Goal: Find specific page/section: Find specific page/section

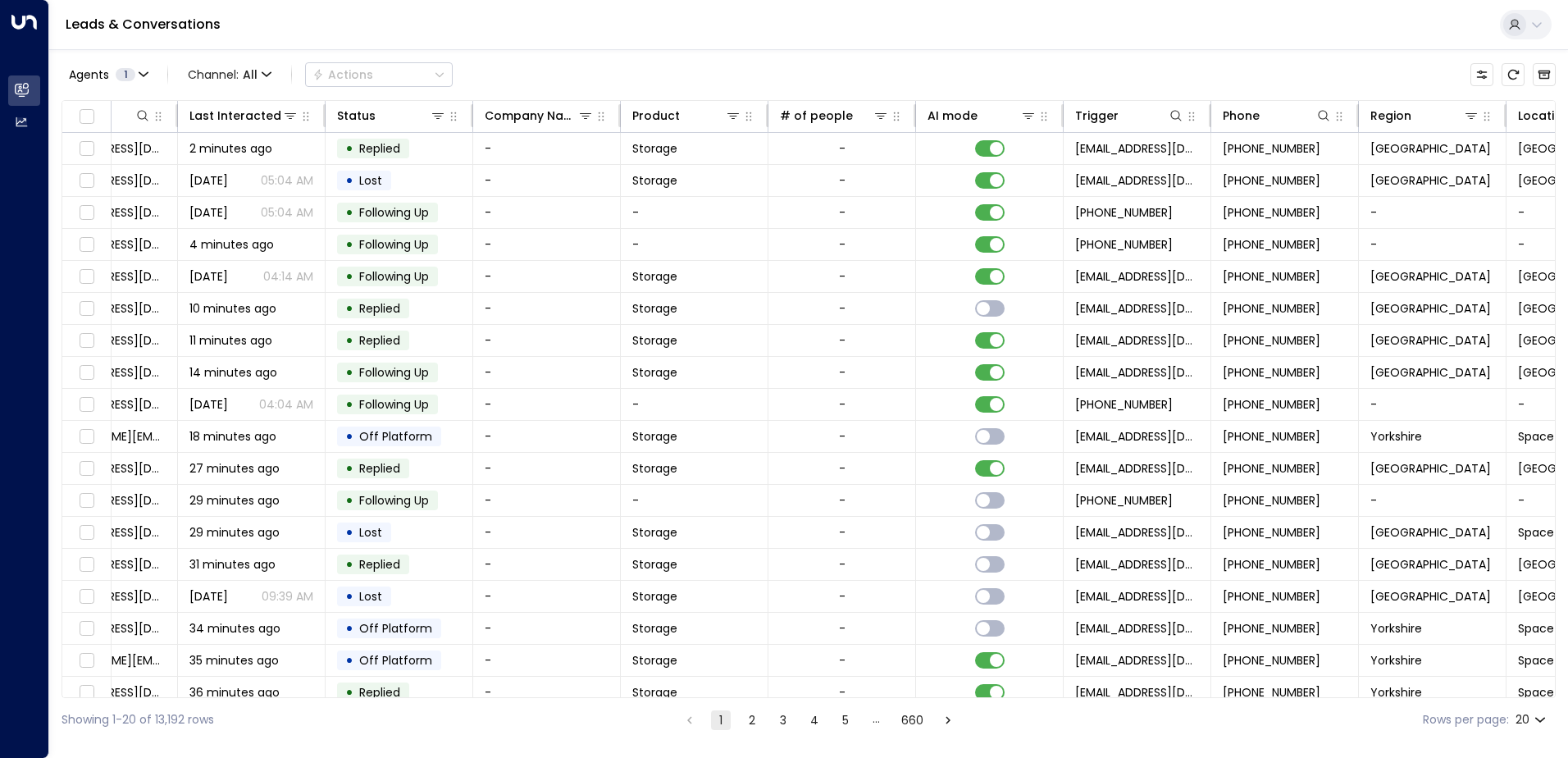
scroll to position [0, 334]
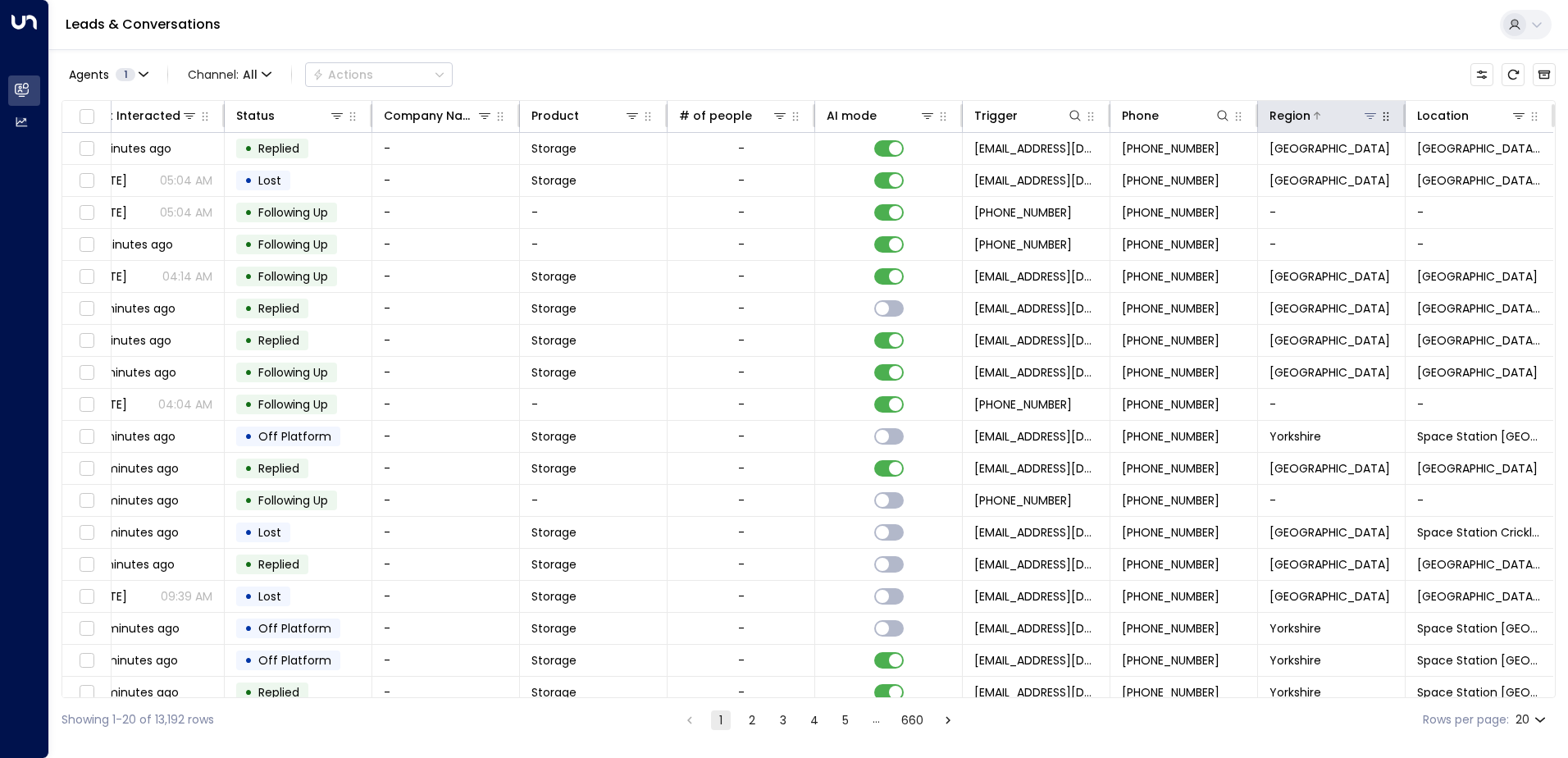
click at [1365, 119] on icon at bounding box center [1371, 116] width 12 height 6
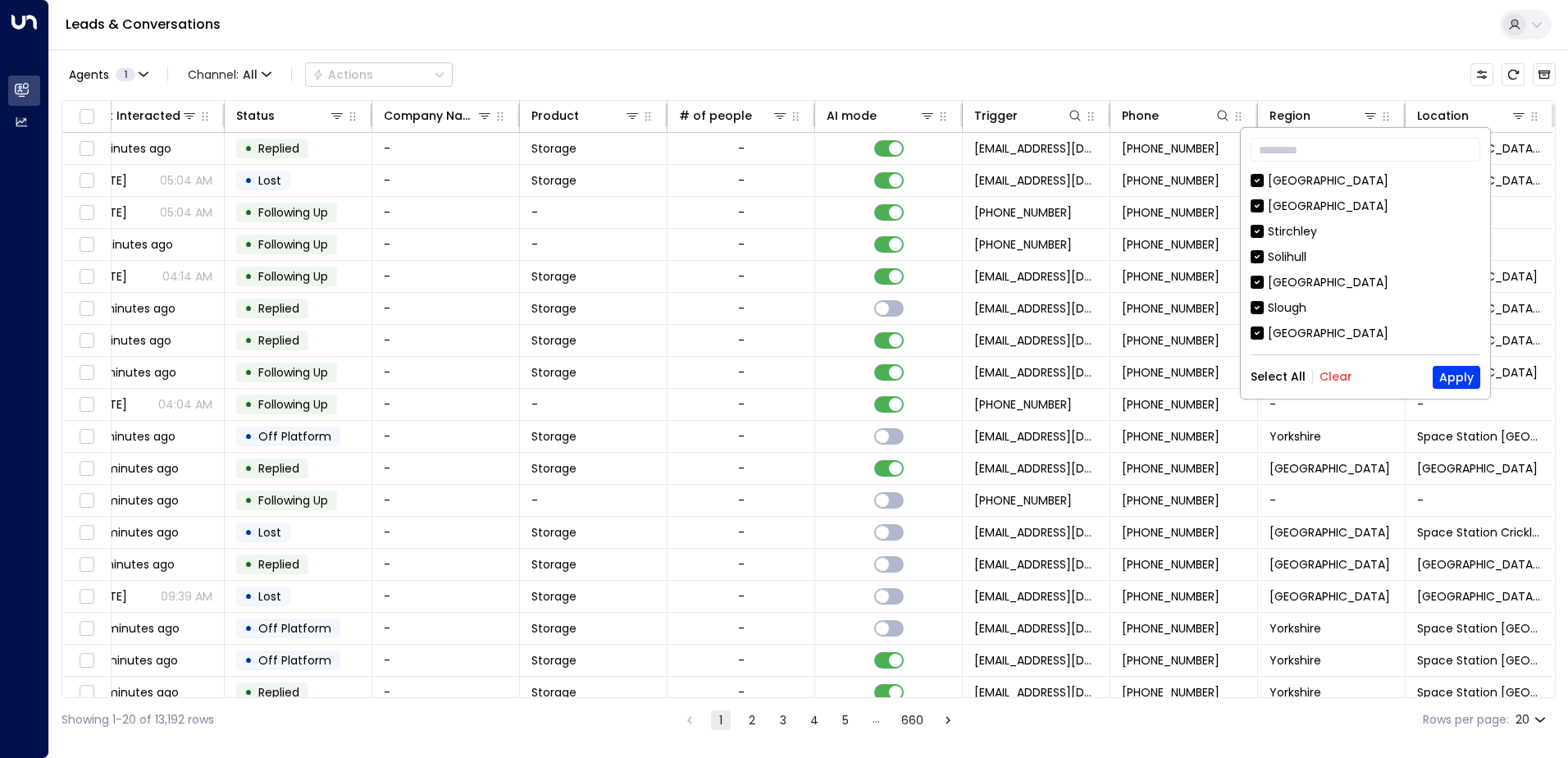
click at [1341, 365] on div "Select All Clear Apply" at bounding box center [1365, 377] width 229 height 23
click at [1339, 377] on button "Clear" at bounding box center [1336, 377] width 33 height 14
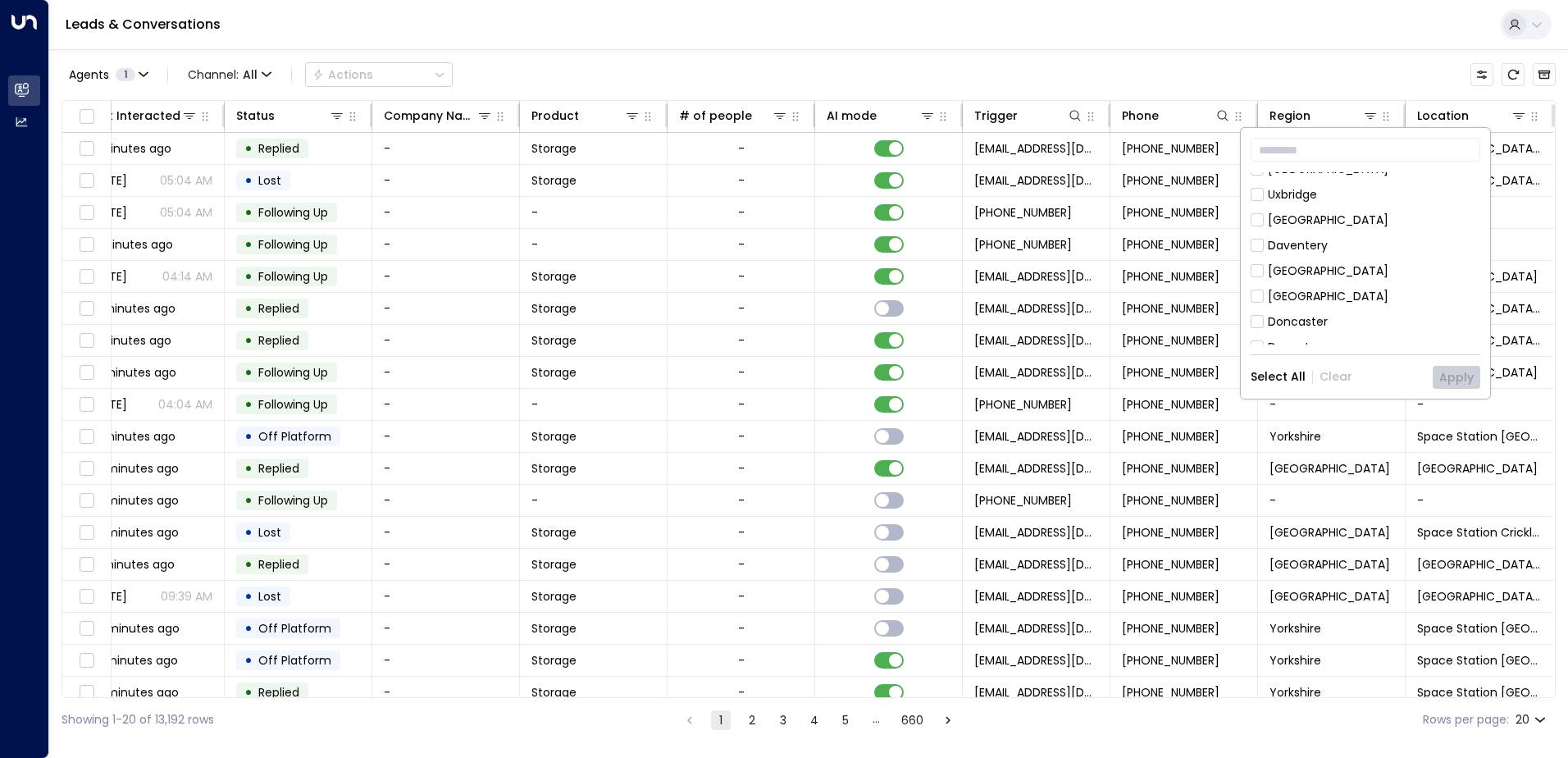
click at [1318, 212] on div "[GEOGRAPHIC_DATA]" at bounding box center [1328, 221] width 120 height 17
click at [1465, 371] on button "Apply" at bounding box center [1456, 377] width 48 height 23
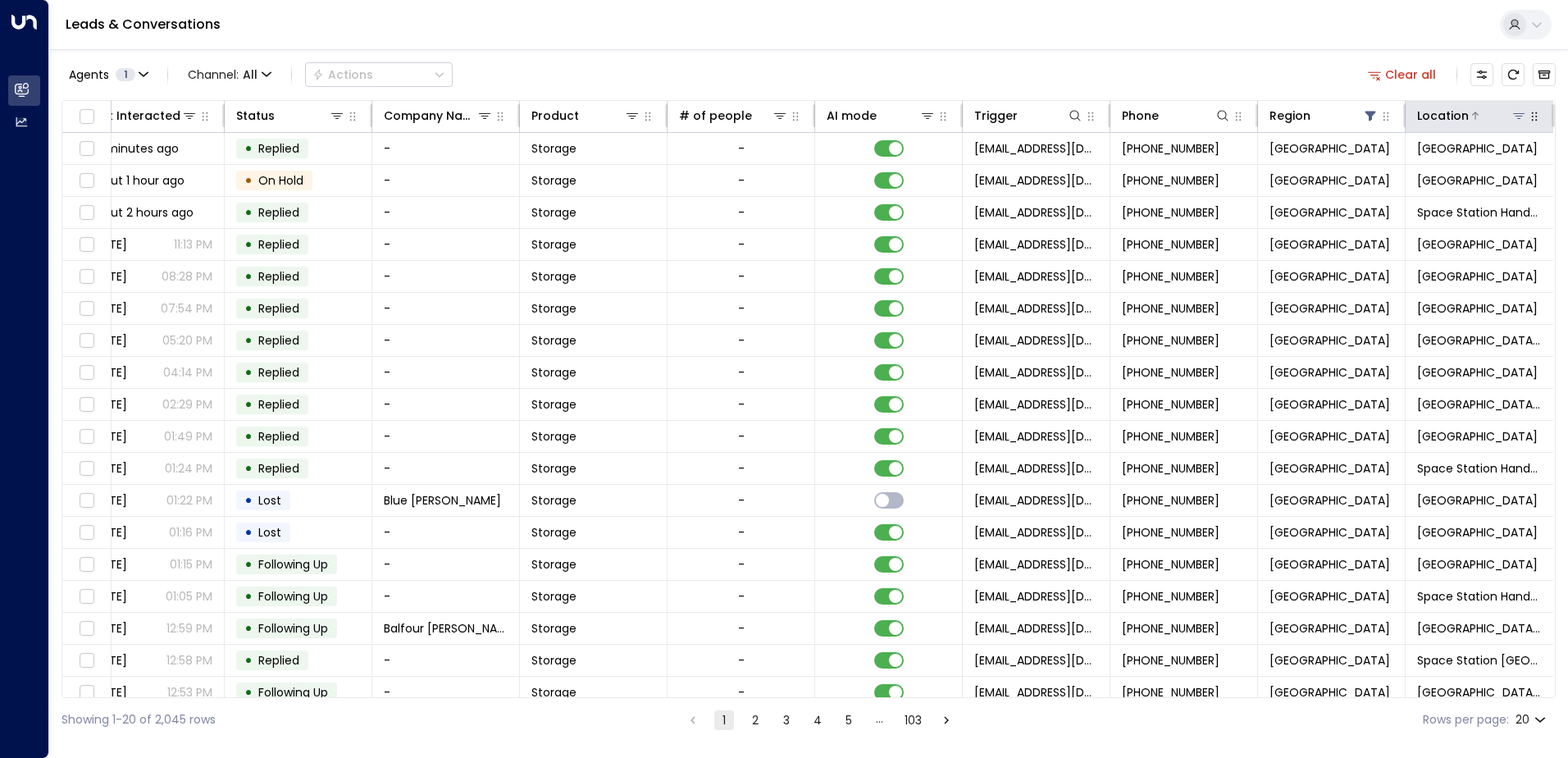
click at [1517, 123] on div "Location" at bounding box center [1472, 116] width 110 height 19
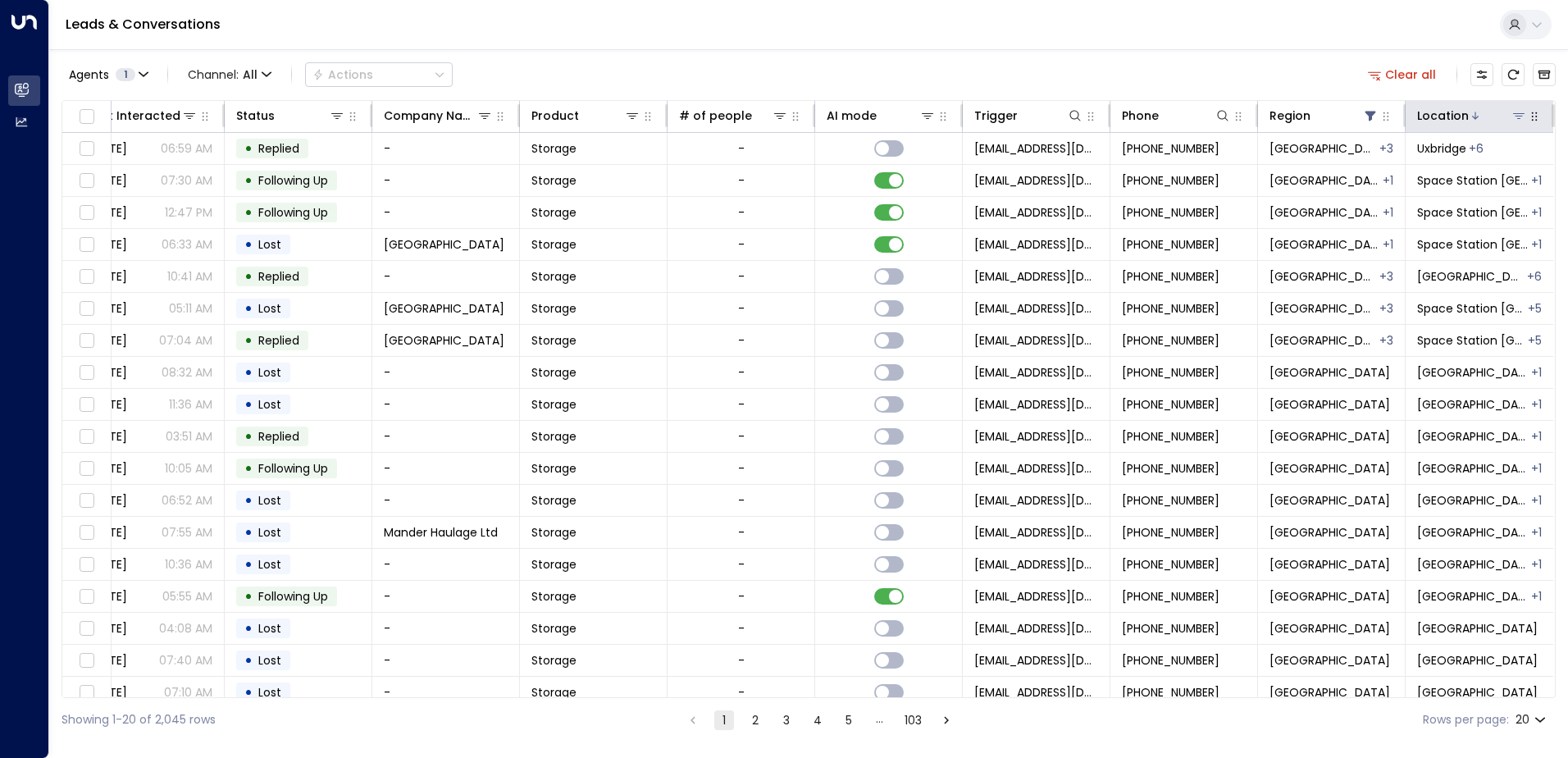
click at [1513, 114] on icon at bounding box center [1518, 116] width 12 height 6
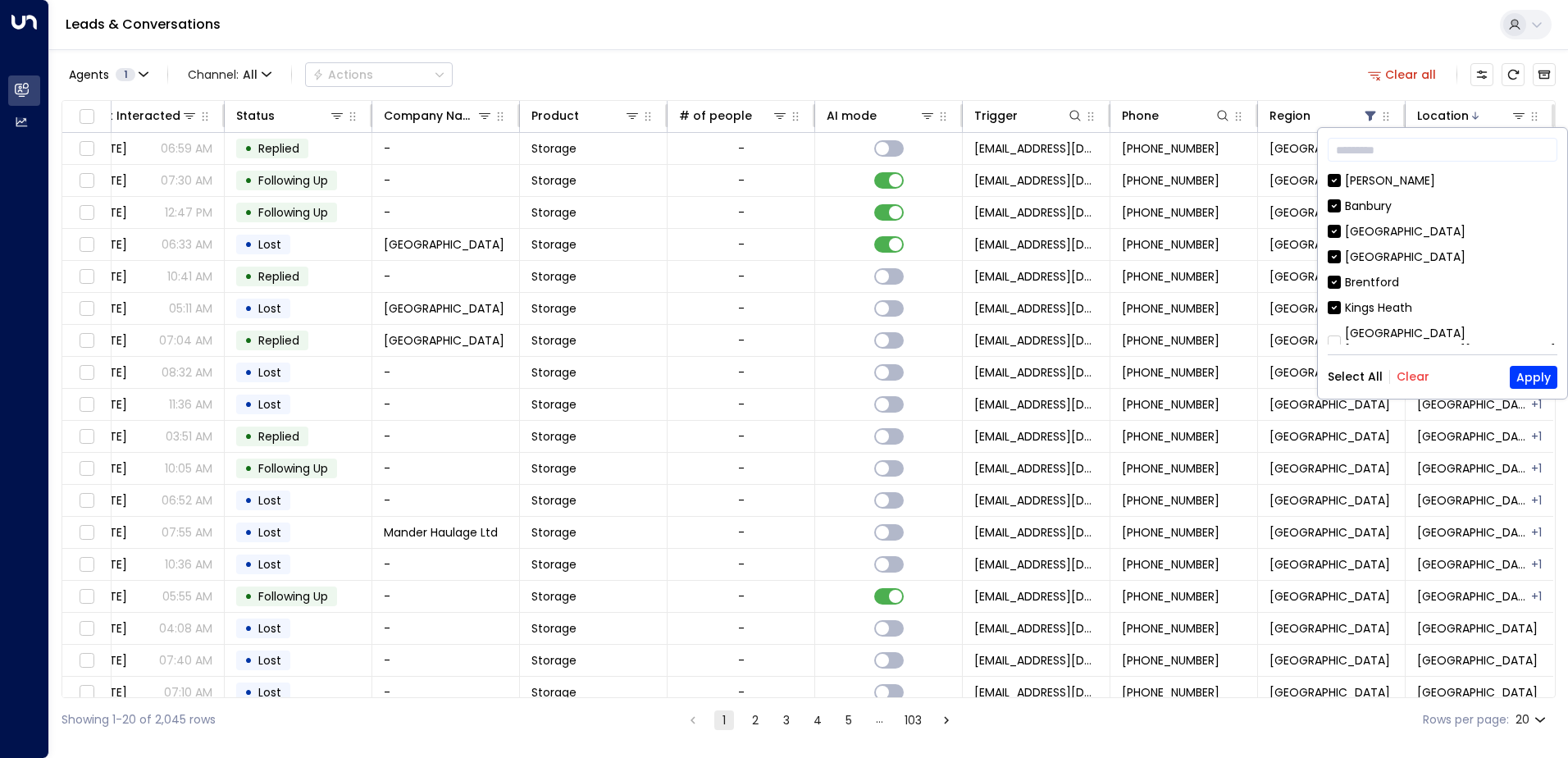
click at [1409, 372] on button "Clear" at bounding box center [1413, 377] width 33 height 14
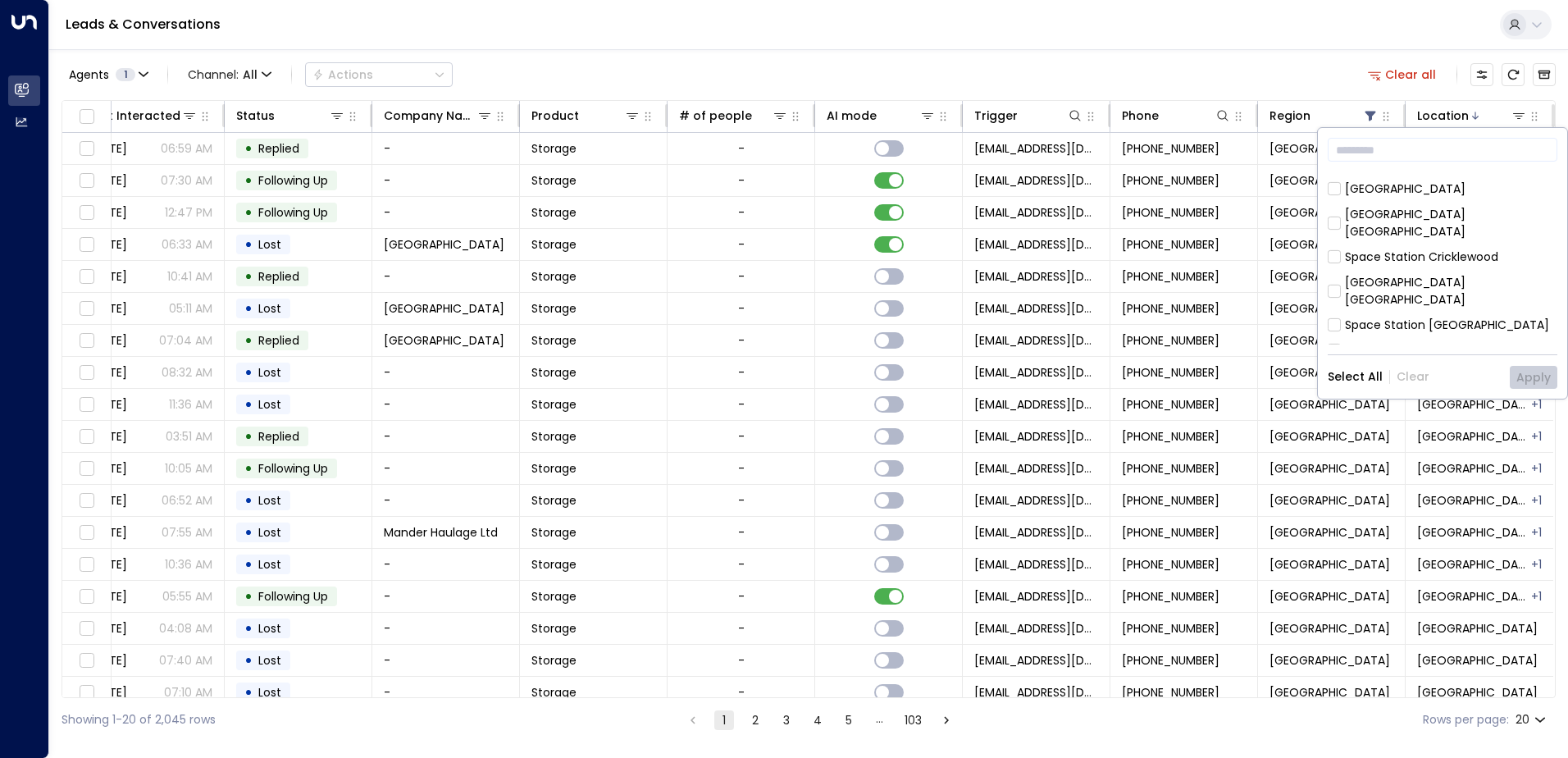
scroll to position [410, 0]
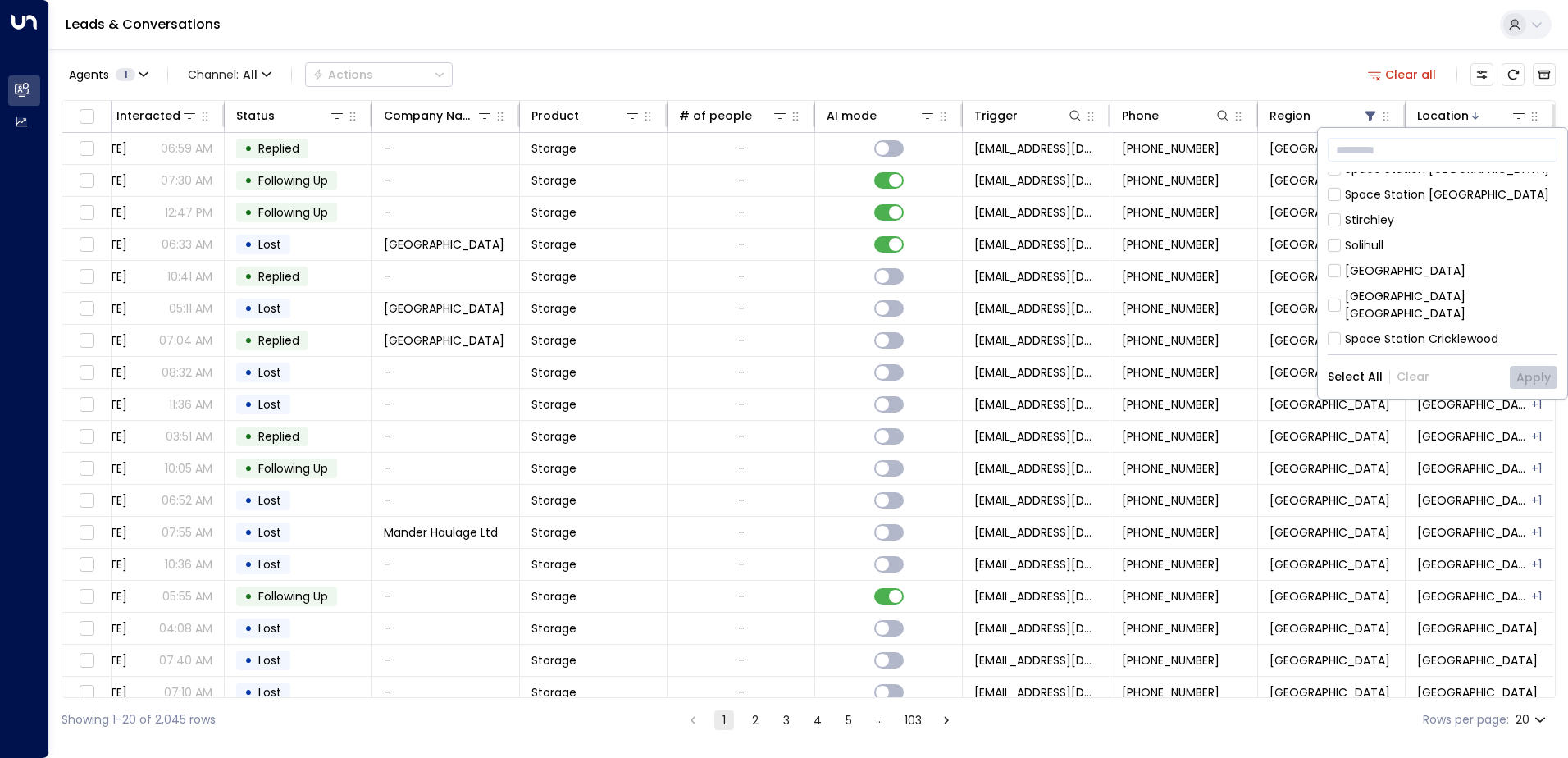
click at [1415, 262] on div "[GEOGRAPHIC_DATA]" at bounding box center [1405, 271] width 120 height 17
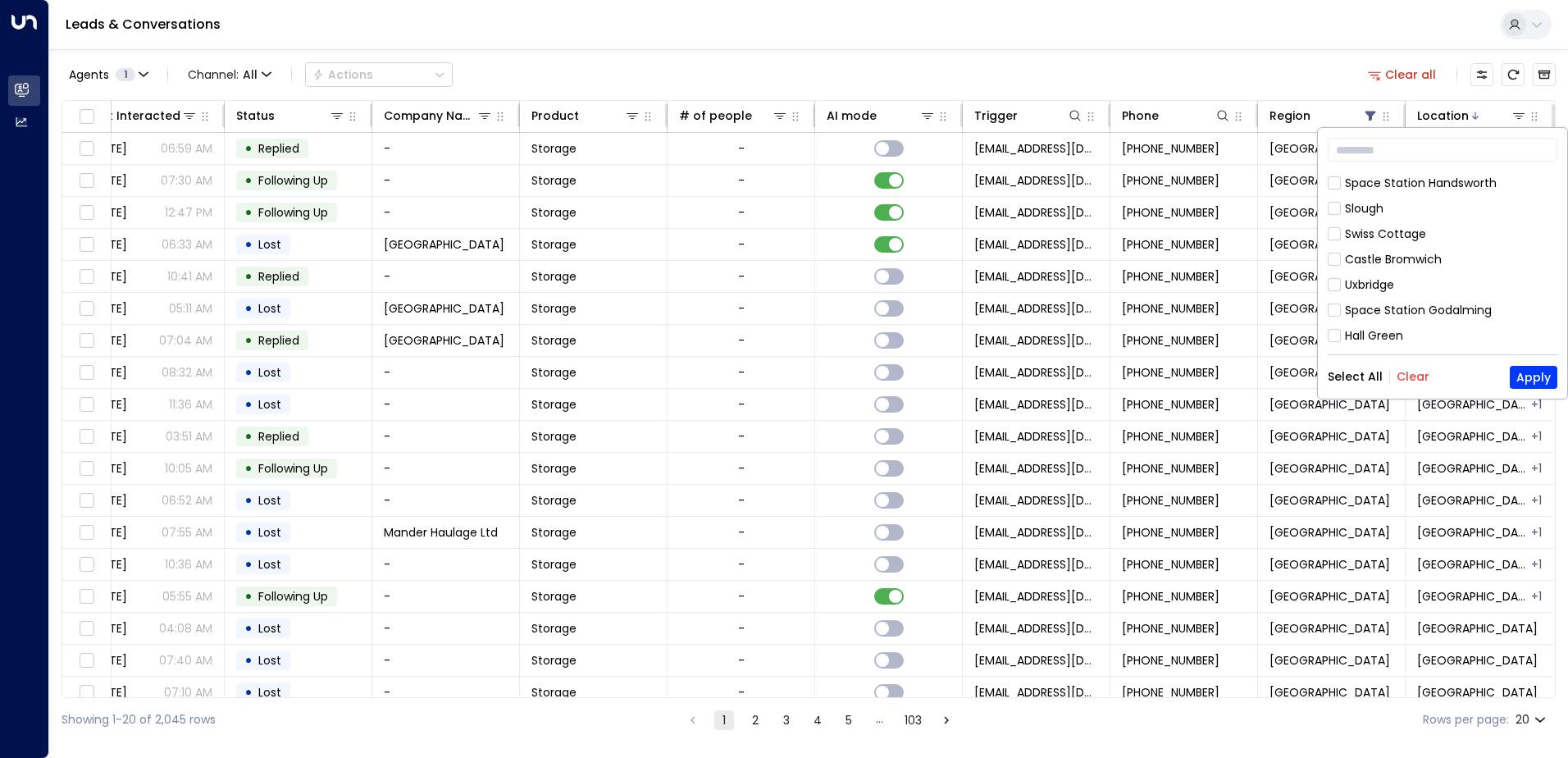
scroll to position [749, 0]
click at [1393, 357] on div "Hall Green" at bounding box center [1374, 365] width 58 height 17
click at [1529, 379] on button "Apply" at bounding box center [1533, 377] width 48 height 23
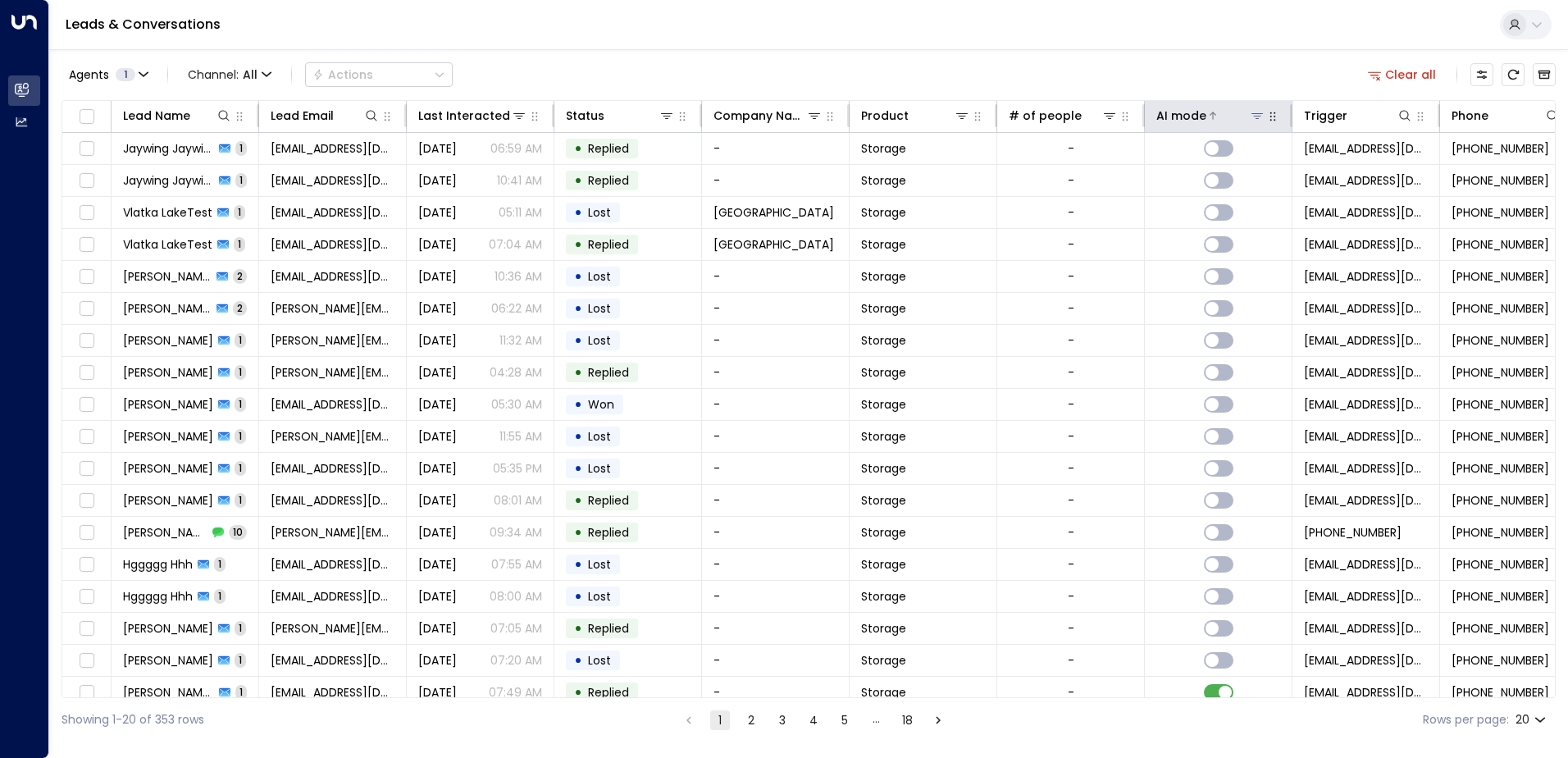
click at [1186, 107] on div "AI mode" at bounding box center [1180, 116] width 50 height 19
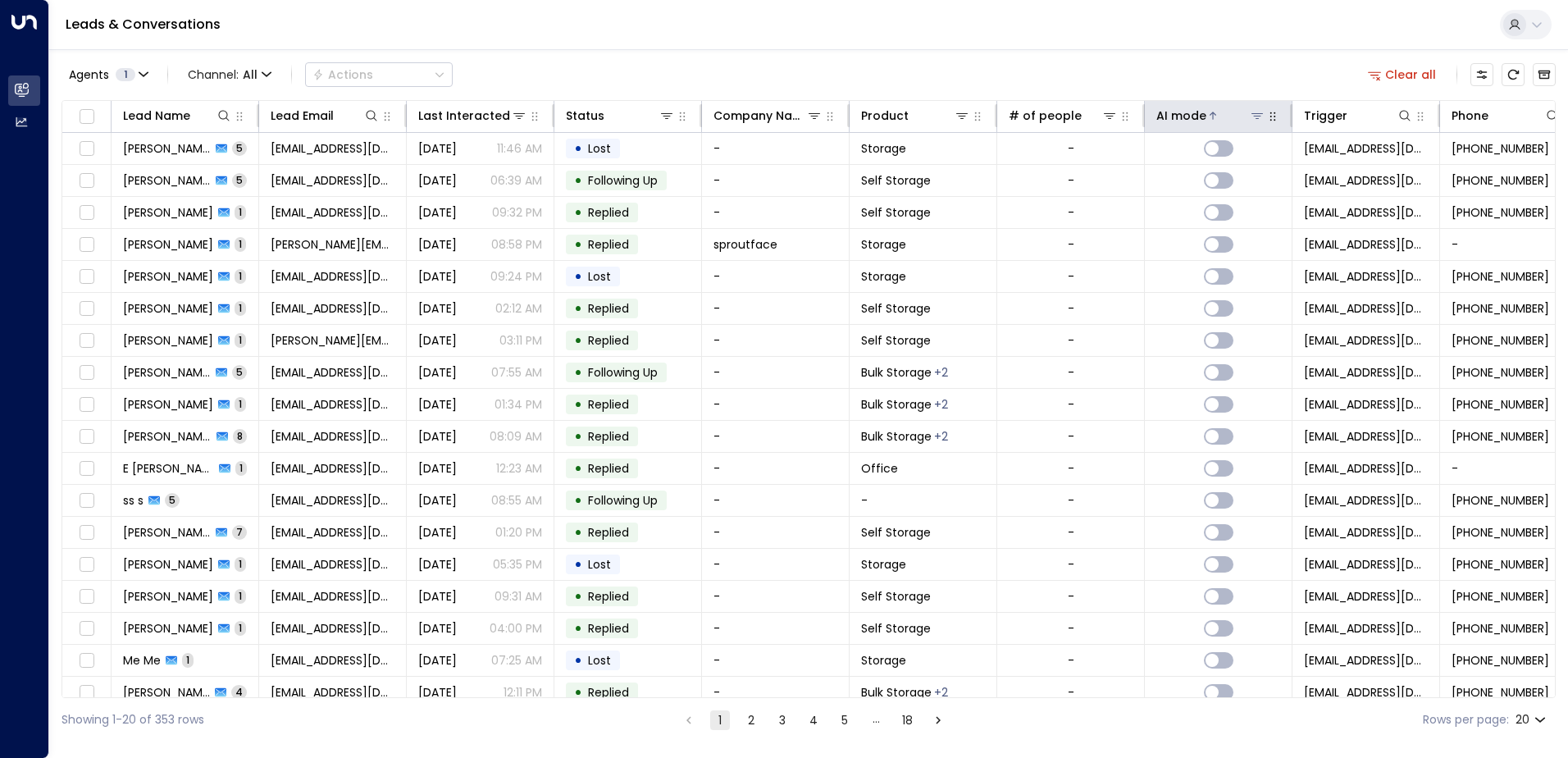
click at [1186, 113] on div "AI mode" at bounding box center [1180, 116] width 50 height 19
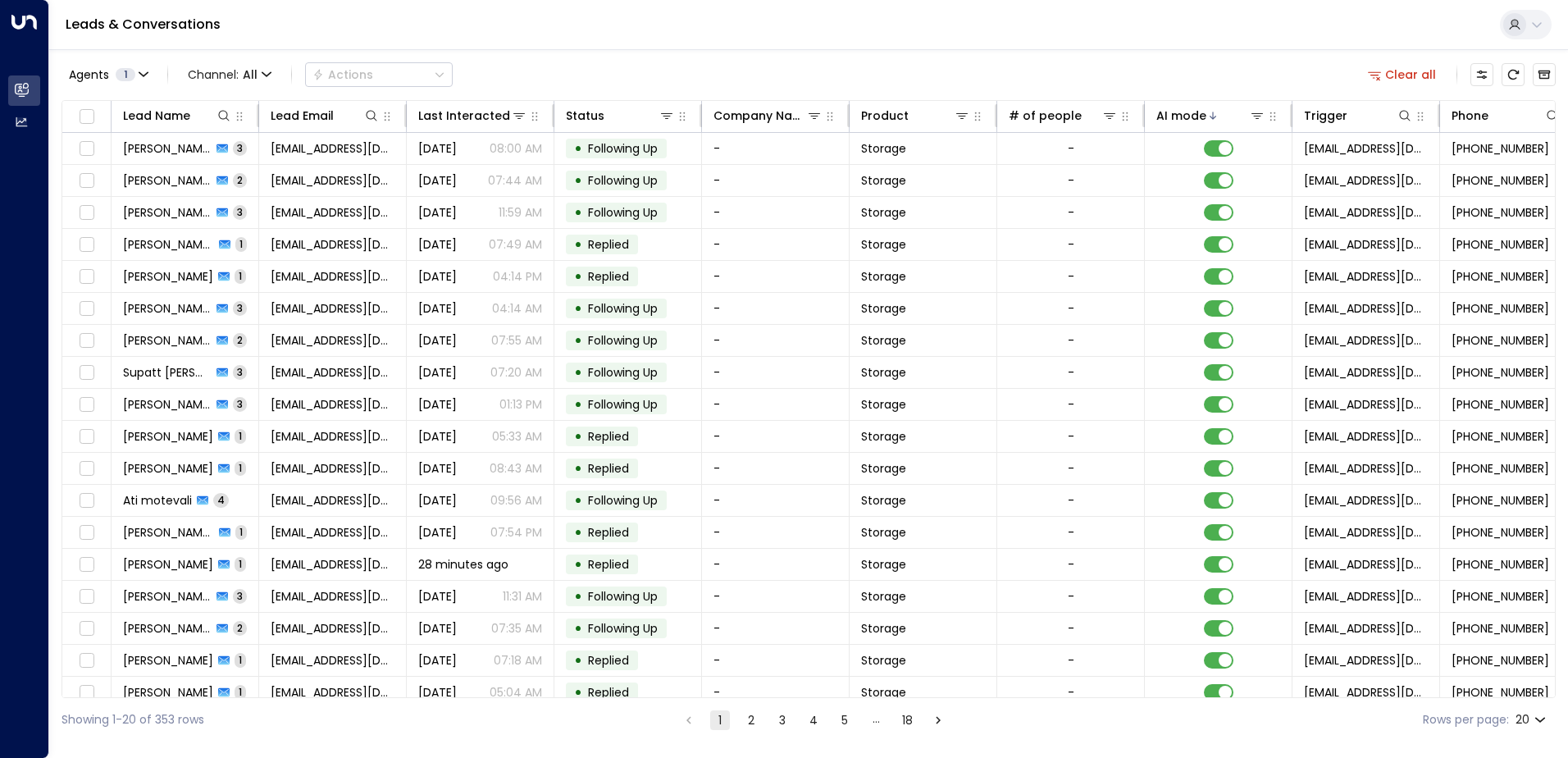
scroll to position [81, 0]
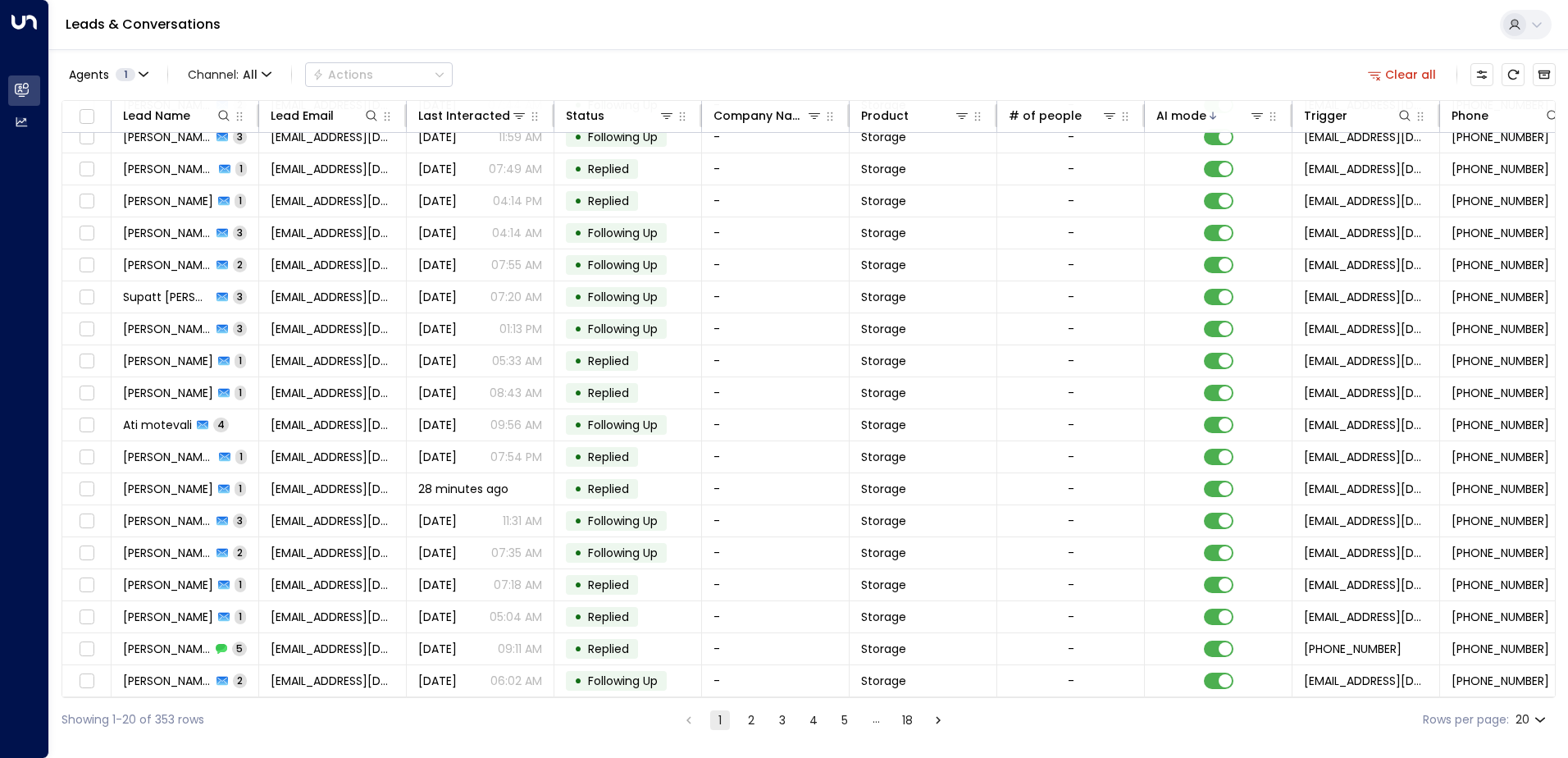
click at [748, 710] on button "2" at bounding box center [751, 720] width 19 height 19
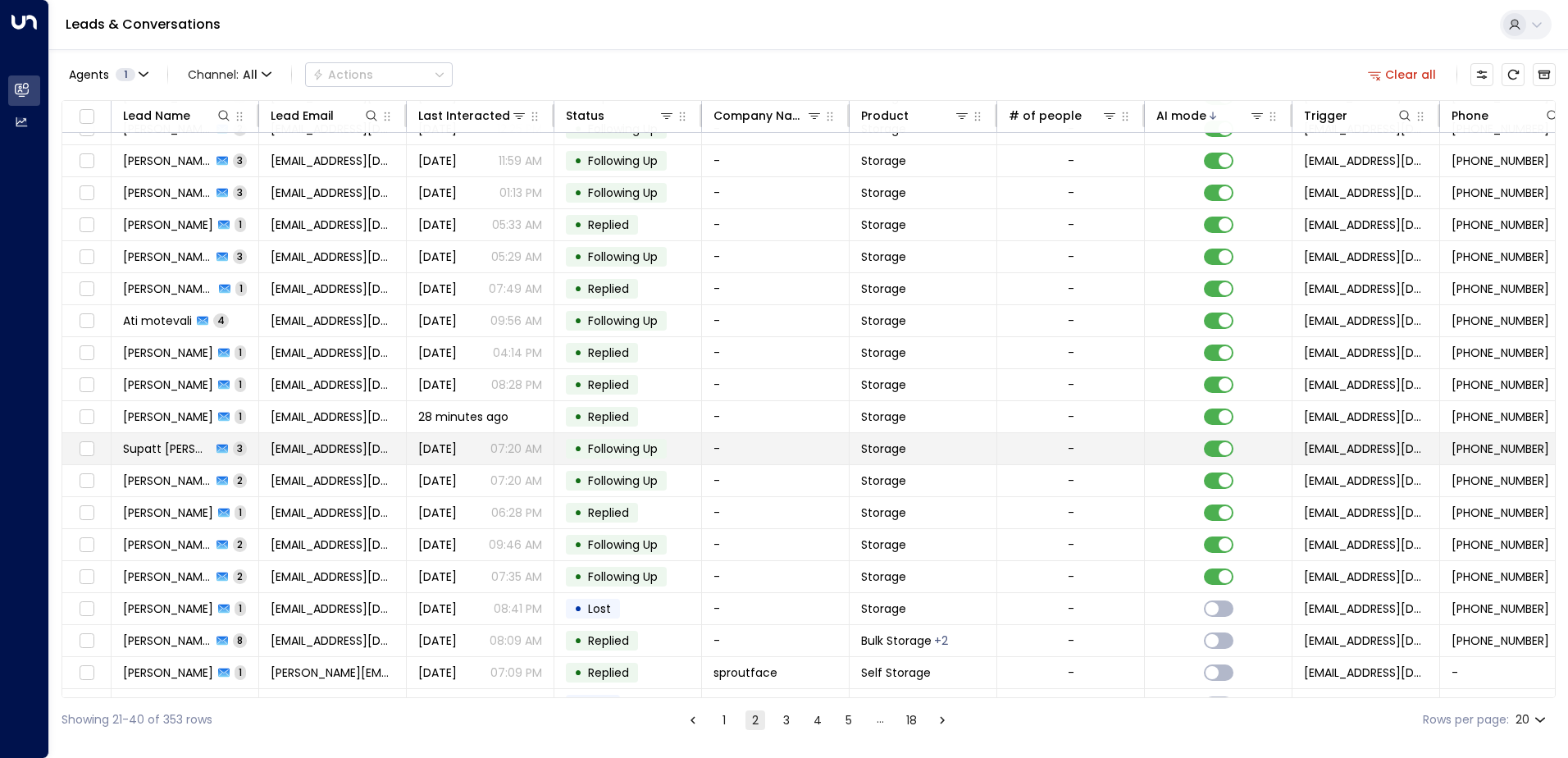
scroll to position [81, 0]
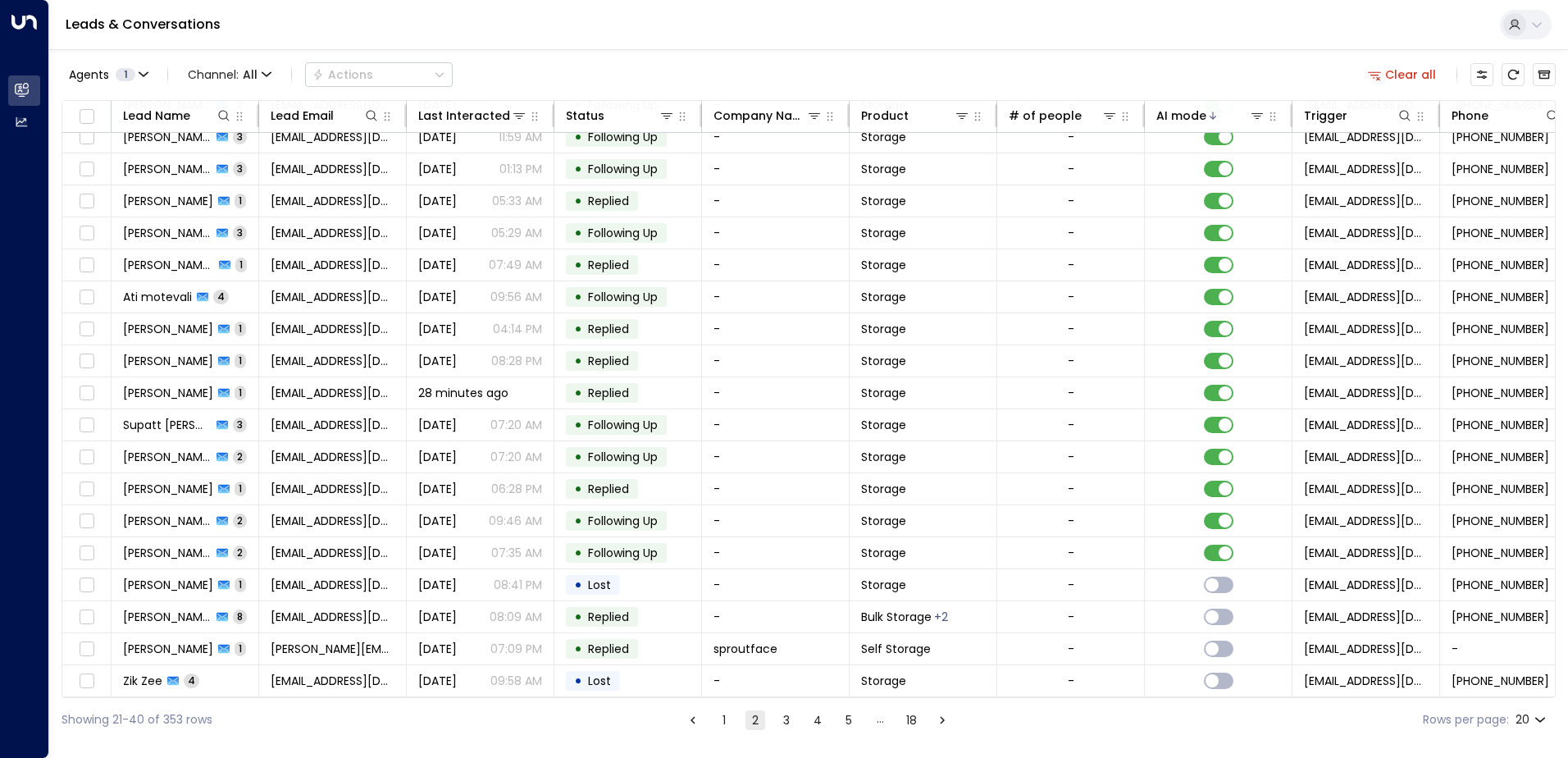
click at [722, 721] on button "1" at bounding box center [724, 720] width 19 height 19
